Goal: Task Accomplishment & Management: Manage account settings

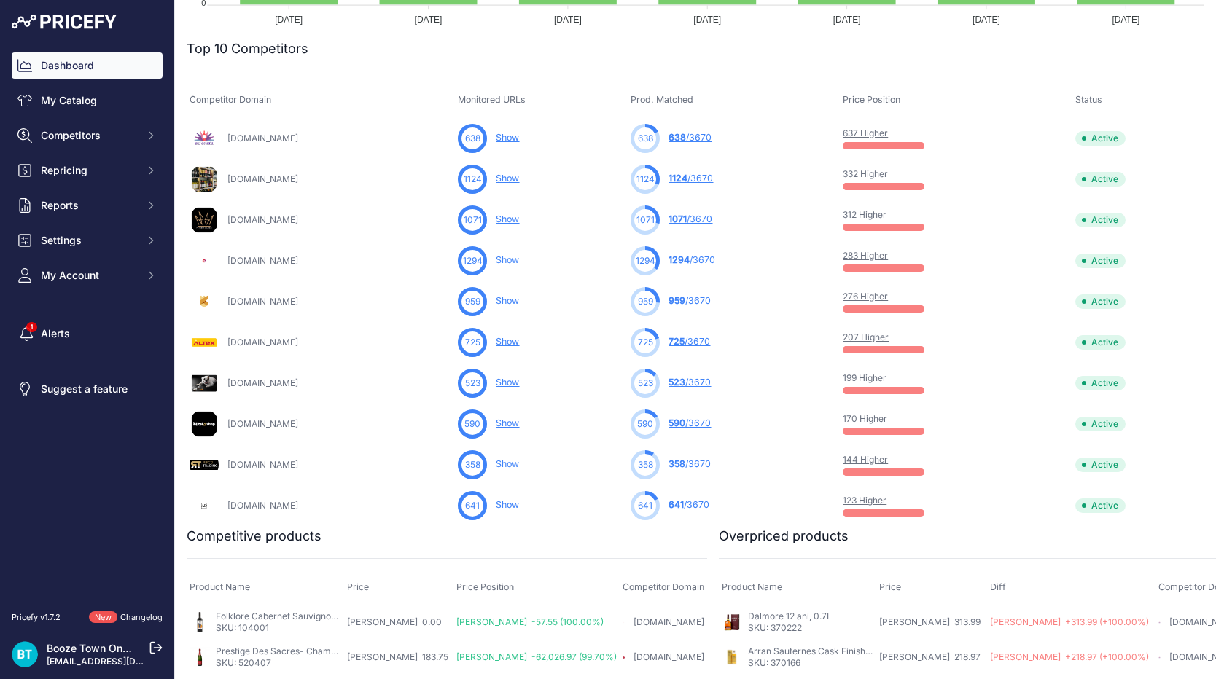
scroll to position [447, 0]
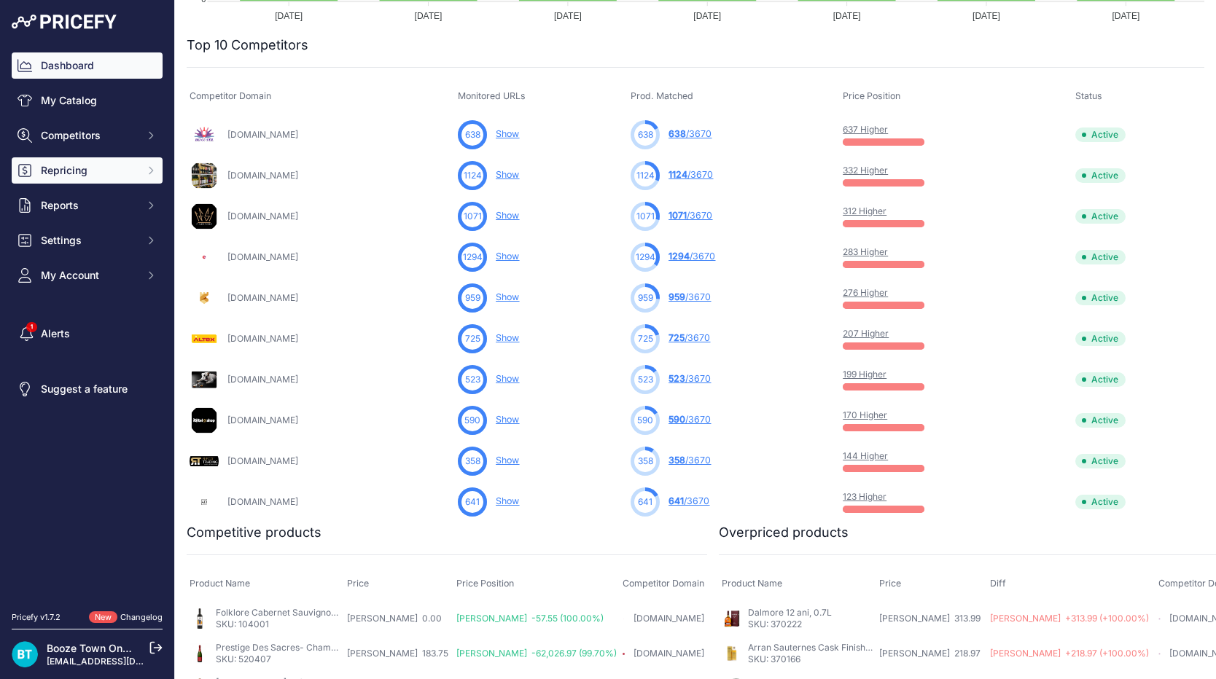
click at [98, 165] on span "Repricing" at bounding box center [88, 170] width 95 height 15
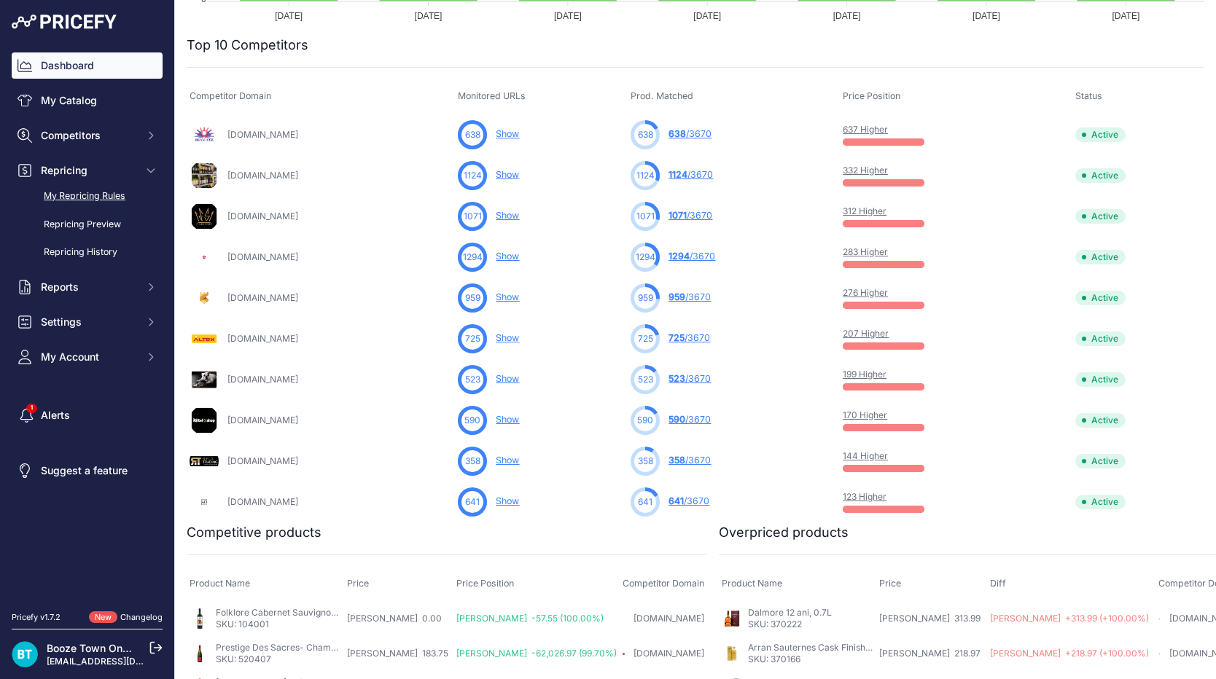
click at [110, 195] on link "My Repricing Rules" at bounding box center [87, 197] width 151 height 26
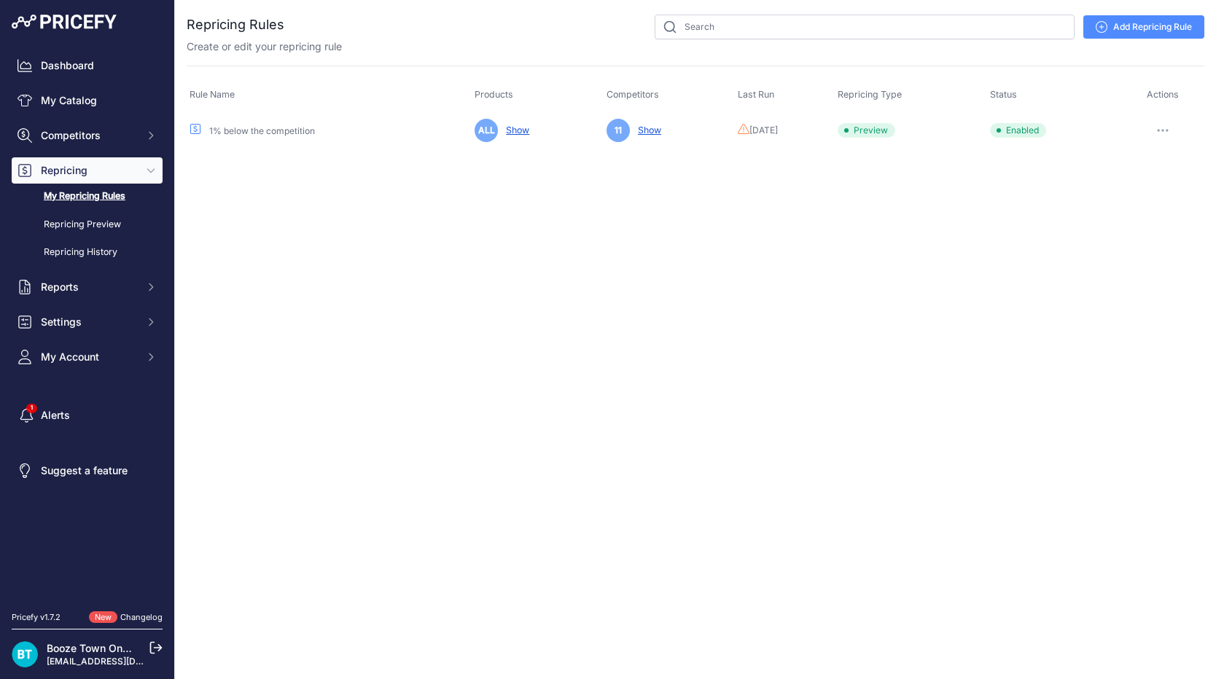
click at [1165, 128] on button "button" at bounding box center [1162, 130] width 29 height 20
click at [1149, 163] on link "Edit" at bounding box center [1154, 160] width 93 height 23
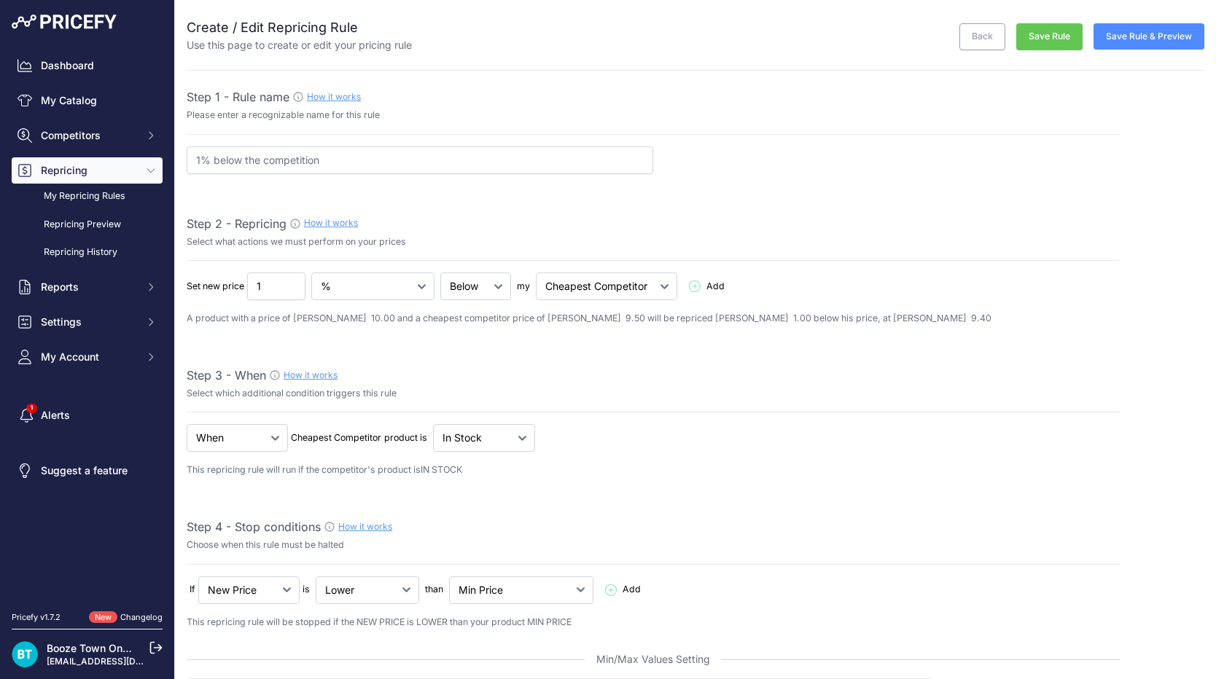
select select "7"
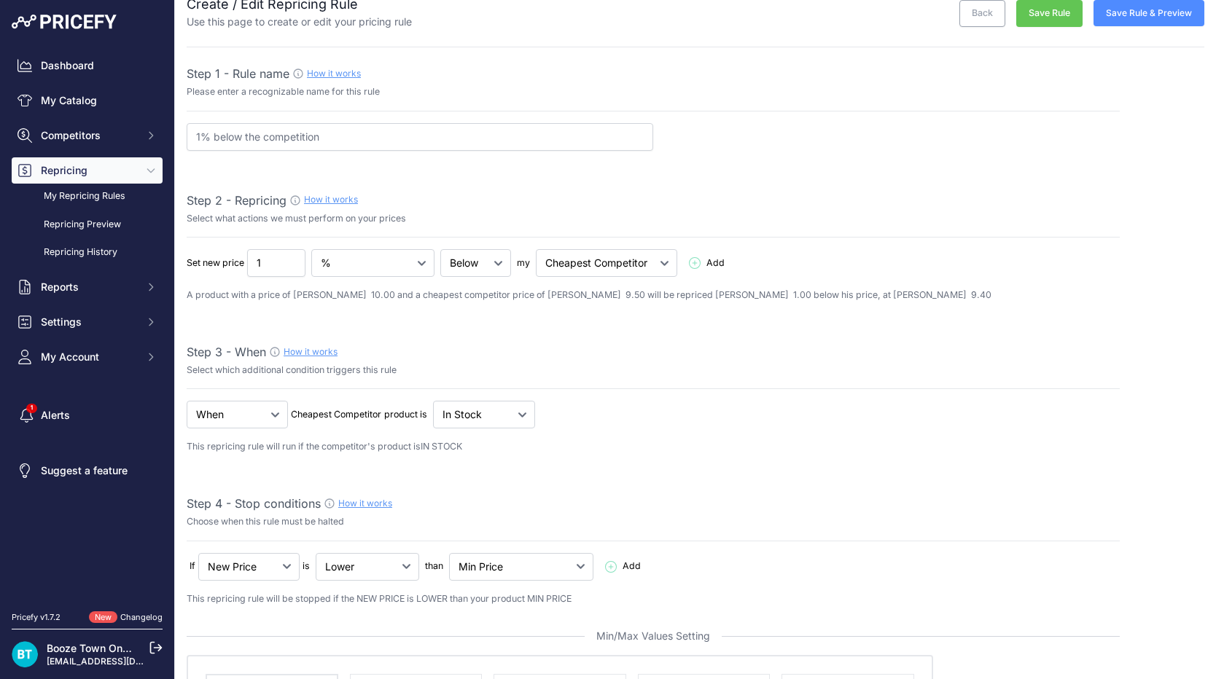
scroll to position [4, 0]
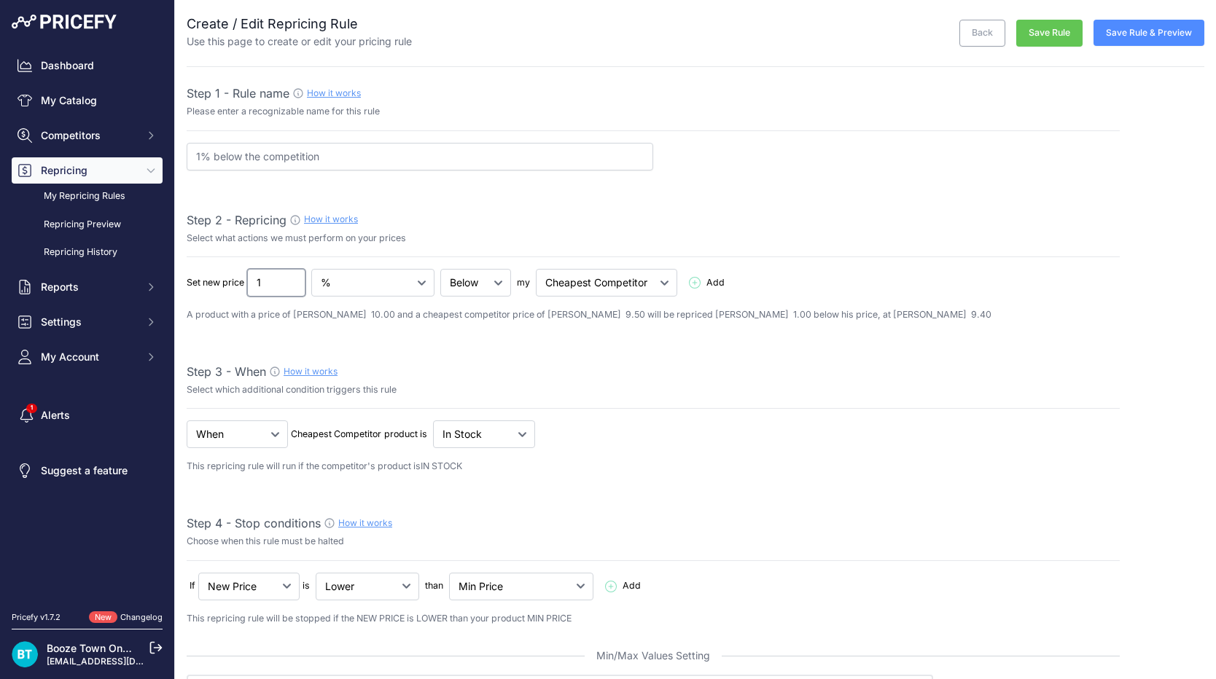
click at [266, 284] on input "1" at bounding box center [276, 283] width 58 height 28
type input "0.5"
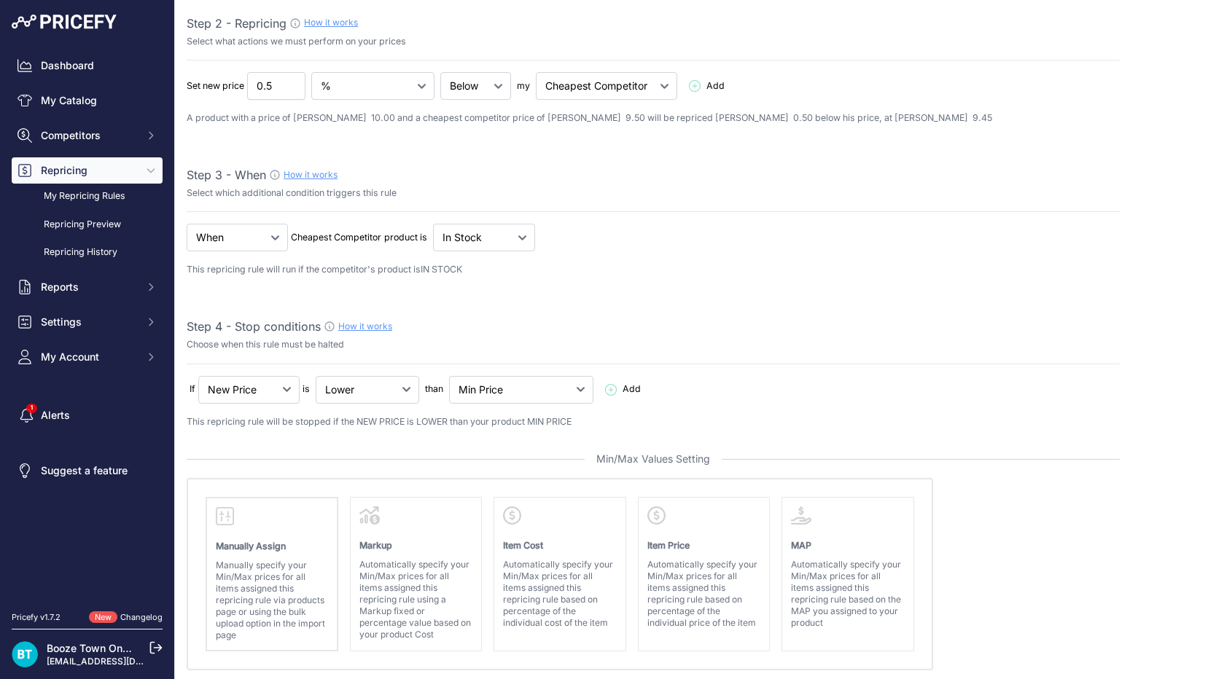
scroll to position [0, 0]
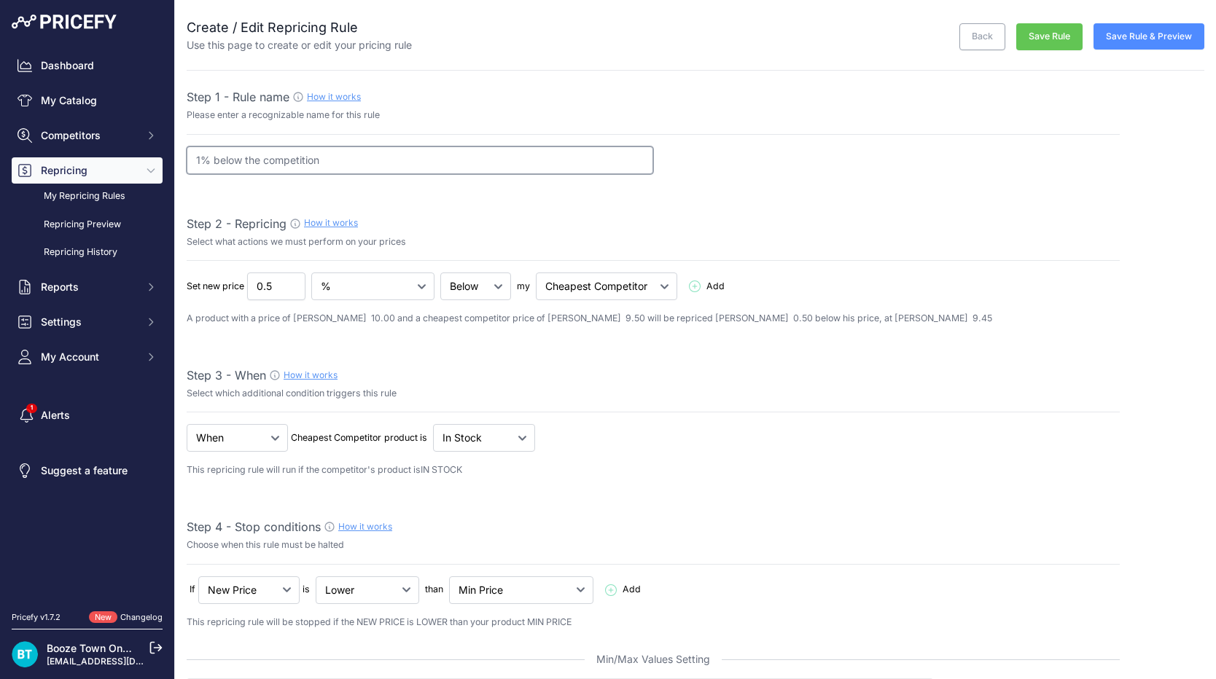
click at [200, 162] on input "1% below the competition" at bounding box center [420, 160] width 466 height 28
type input "0.5% below the competition"
click at [1144, 39] on button "Save Rule & Preview" at bounding box center [1148, 36] width 111 height 26
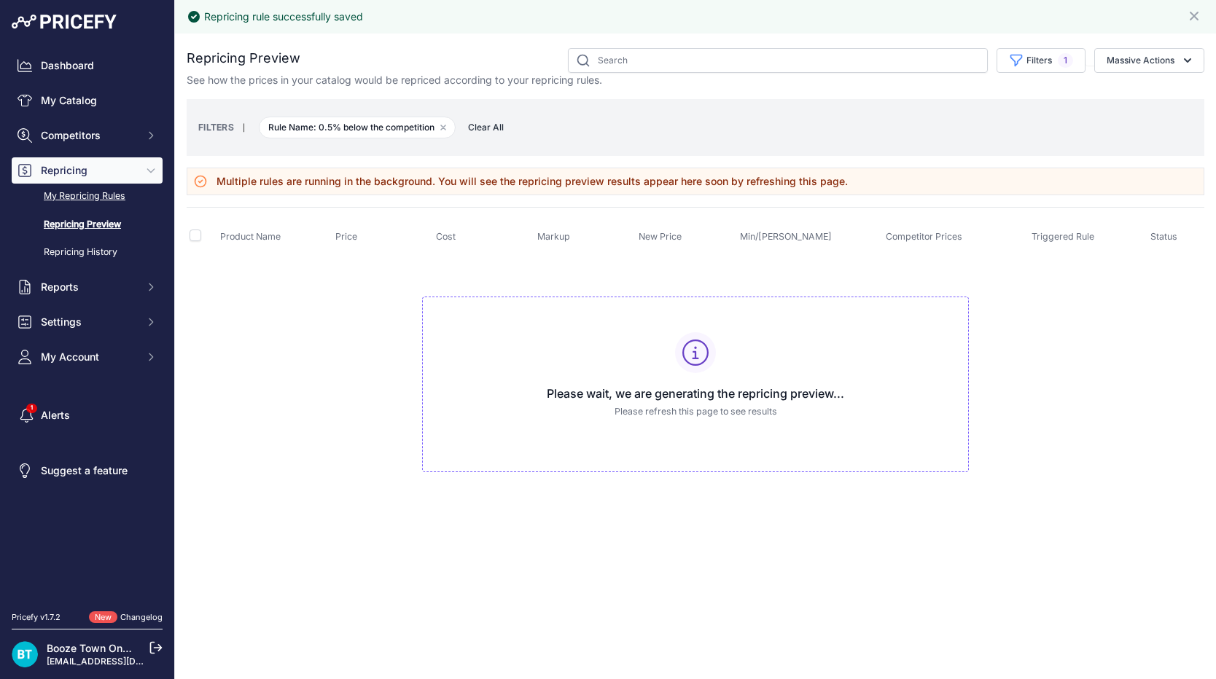
click at [115, 189] on link "My Repricing Rules" at bounding box center [87, 197] width 151 height 26
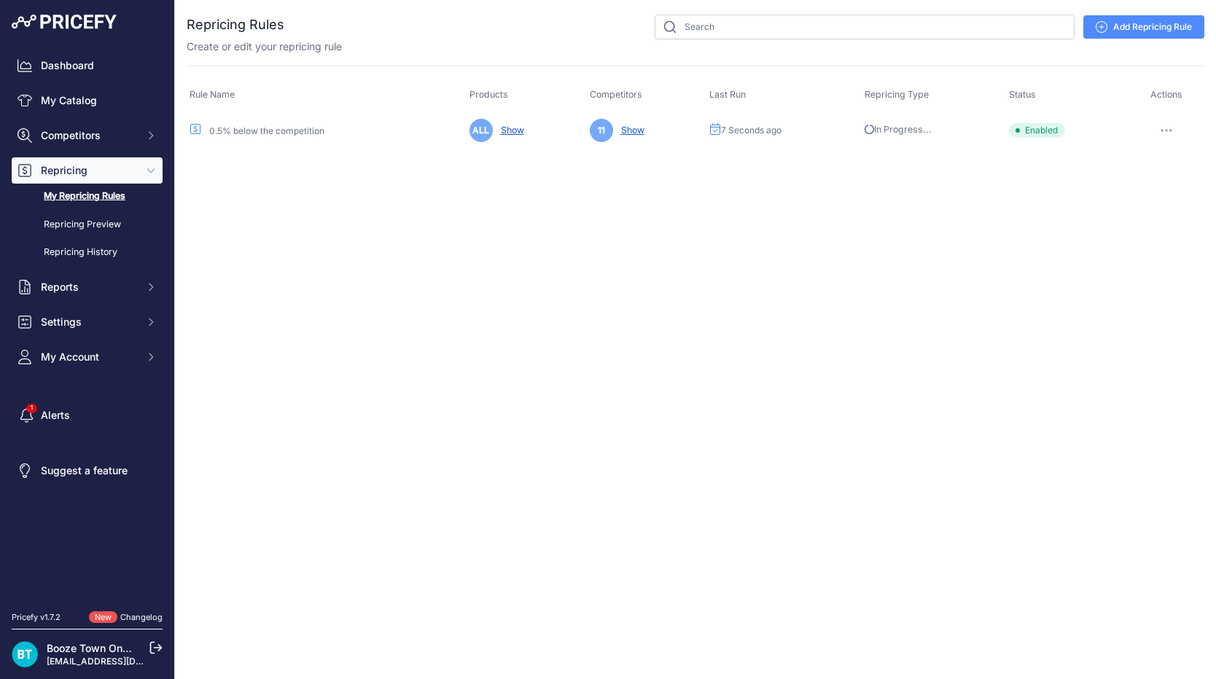
click at [1170, 125] on button "button" at bounding box center [1166, 130] width 29 height 20
click at [1149, 155] on link "Edit" at bounding box center [1154, 160] width 93 height 23
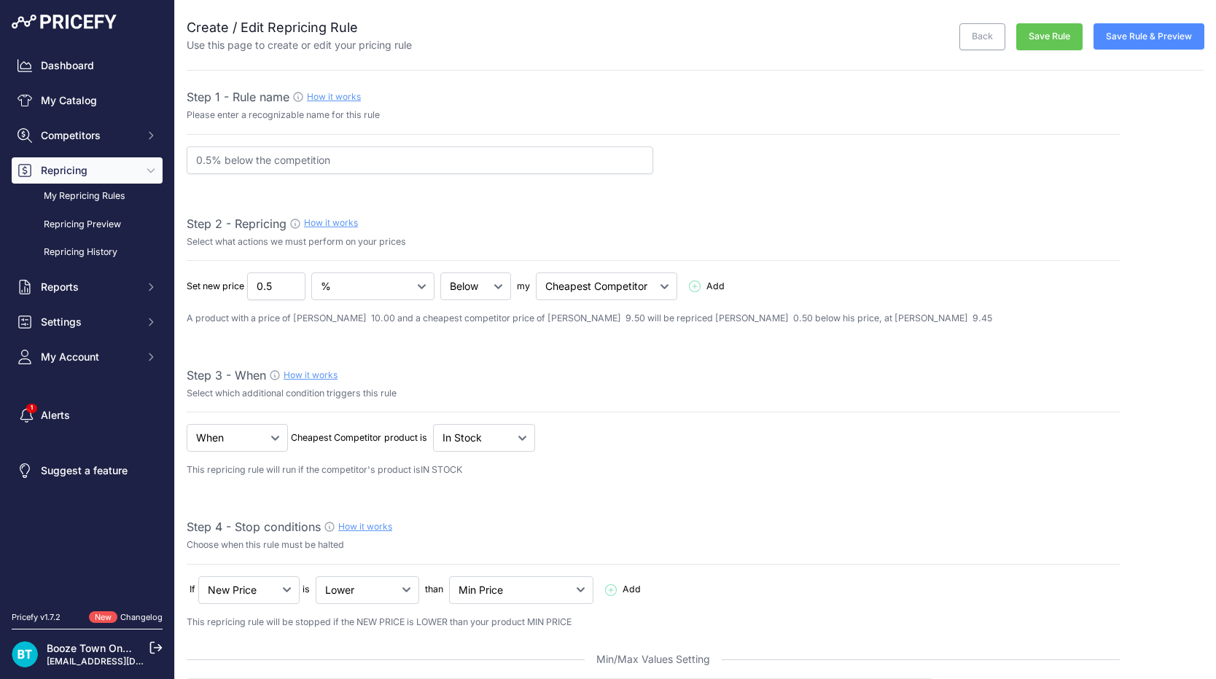
select select "7"
click at [1060, 39] on button "Save Rule" at bounding box center [1049, 36] width 66 height 27
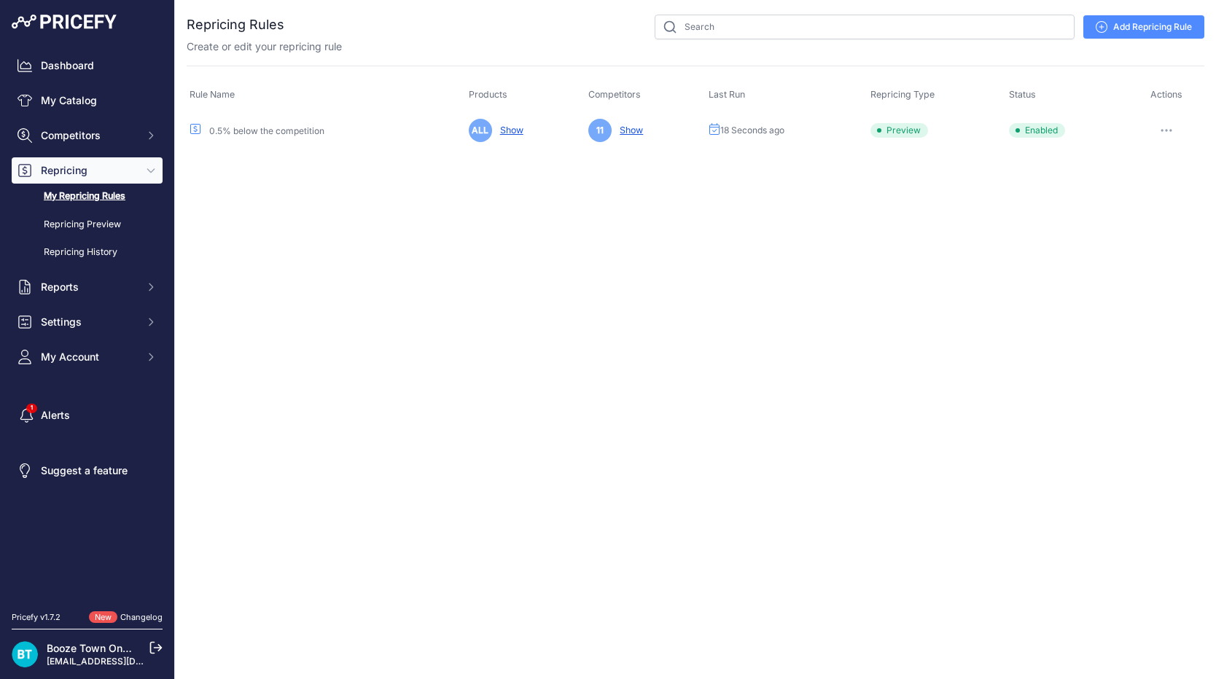
click at [1040, 203] on div "Close You are not connected to the internet." at bounding box center [695, 339] width 1041 height 679
click at [120, 198] on link "My Repricing Rules" at bounding box center [87, 197] width 151 height 26
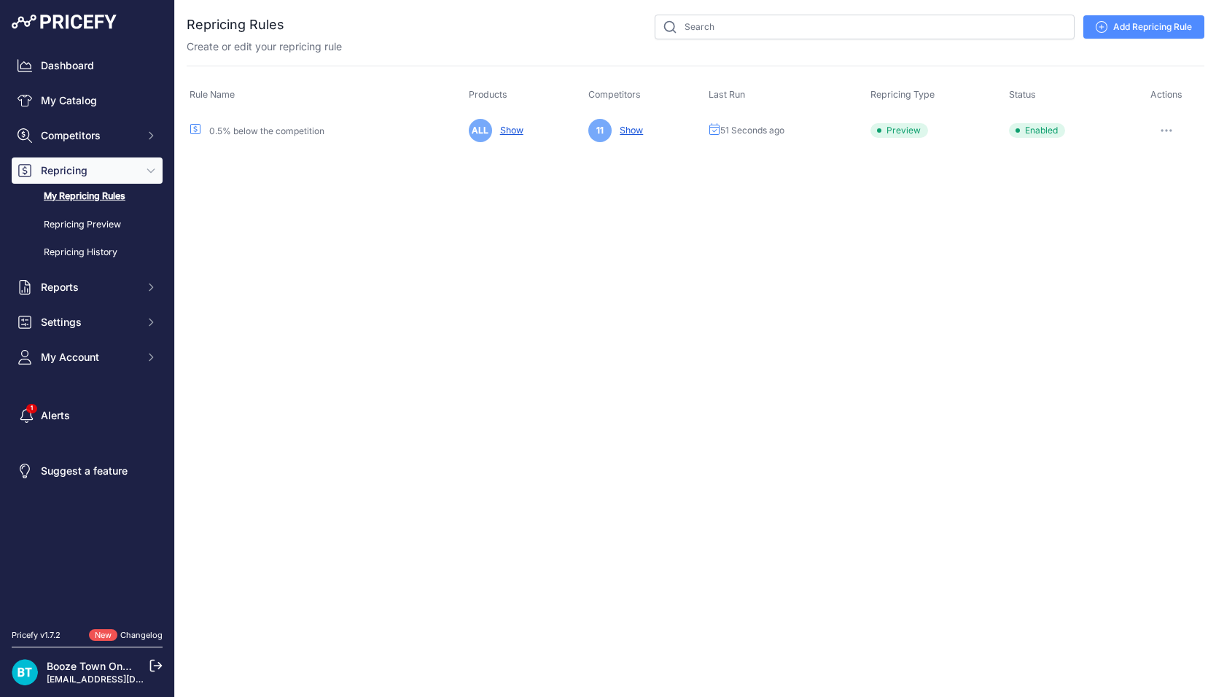
click at [1166, 132] on button "button" at bounding box center [1166, 130] width 29 height 20
click at [1160, 206] on button "Reprice Now" at bounding box center [1154, 207] width 93 height 23
